Goal: Task Accomplishment & Management: Complete application form

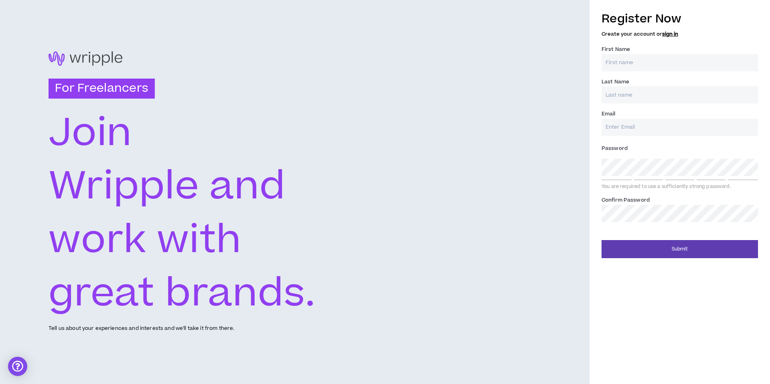
click at [624, 61] on input "First Name *" at bounding box center [680, 62] width 156 height 17
click at [671, 35] on link "sign in" at bounding box center [670, 33] width 16 height 7
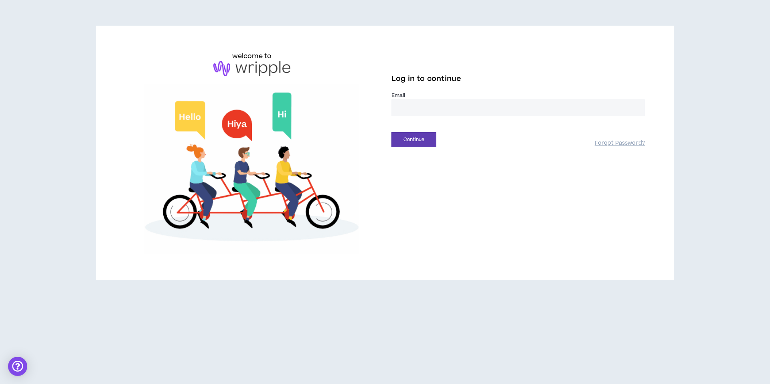
click at [449, 112] on input "email" at bounding box center [518, 107] width 254 height 17
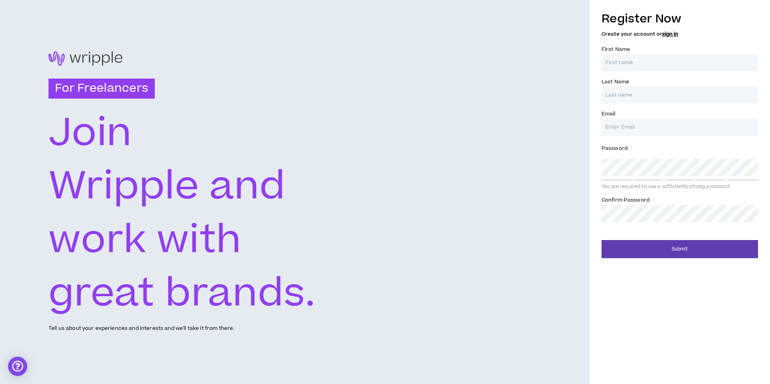
click at [629, 70] on div "Register Now Create your account or sign in First Name * Last Name * Email * Pa…" at bounding box center [680, 116] width 156 height 220
click at [630, 66] on input "First Name *" at bounding box center [680, 62] width 156 height 17
type input "Dominic"
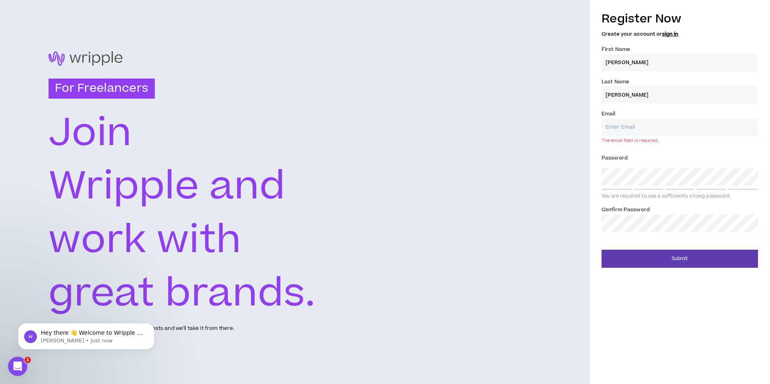
type input "Carubba"
type input "dominic@salesandtechnology.com"
